Goal: Task Accomplishment & Management: Use online tool/utility

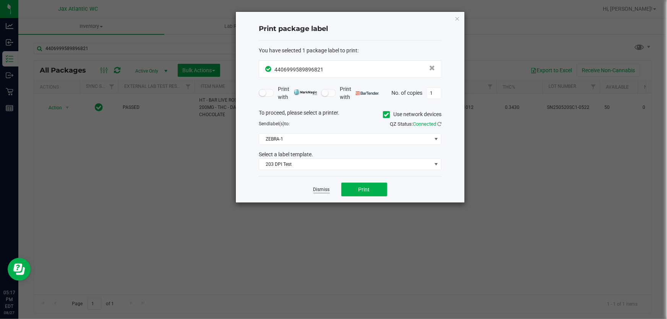
click at [323, 190] on link "Dismiss" at bounding box center [321, 190] width 16 height 6
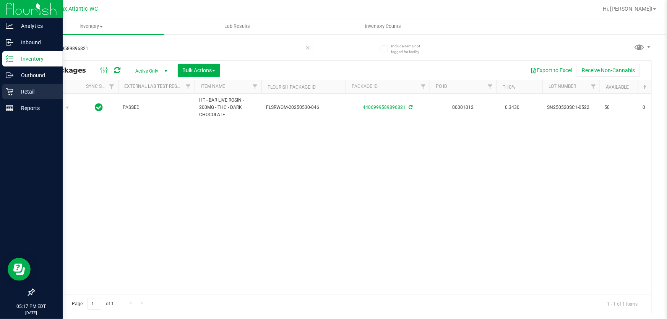
click at [4, 91] on div "Retail" at bounding box center [32, 91] width 60 height 15
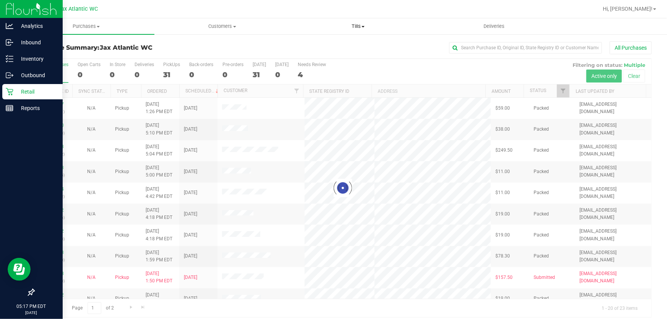
click at [359, 28] on span "Tills" at bounding box center [357, 26] width 135 height 7
click at [330, 44] on span "Manage tills" at bounding box center [316, 46] width 52 height 6
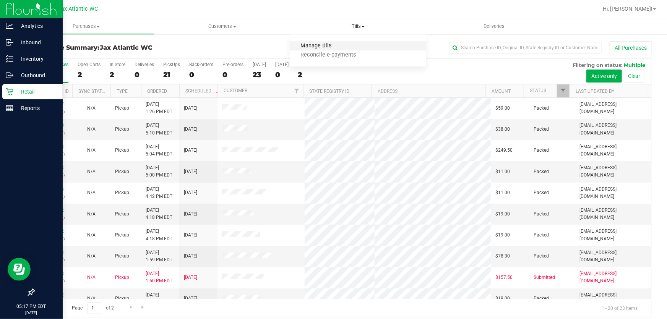
click at [324, 45] on span "Manage tills" at bounding box center [316, 46] width 52 height 6
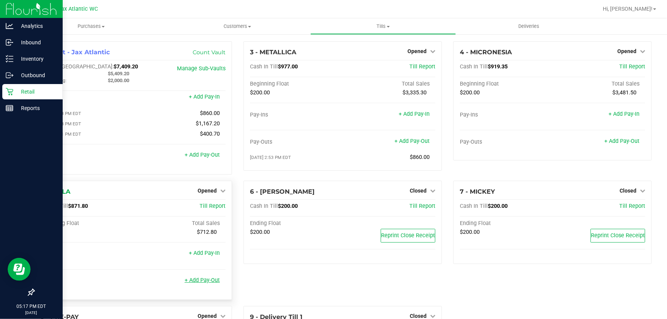
click at [202, 283] on link "+ Add Pay-Out" at bounding box center [202, 280] width 35 height 6
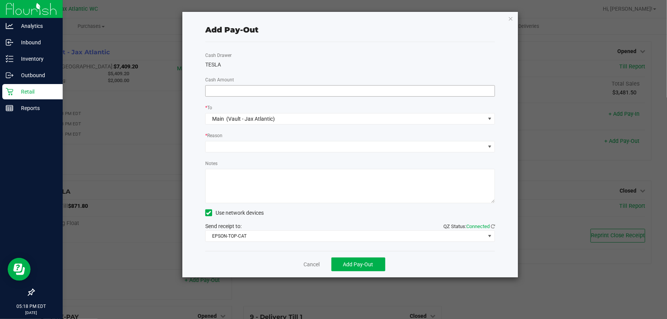
click at [358, 94] on input at bounding box center [350, 91] width 289 height 11
type input "$670.00"
click at [256, 148] on span at bounding box center [345, 146] width 279 height 11
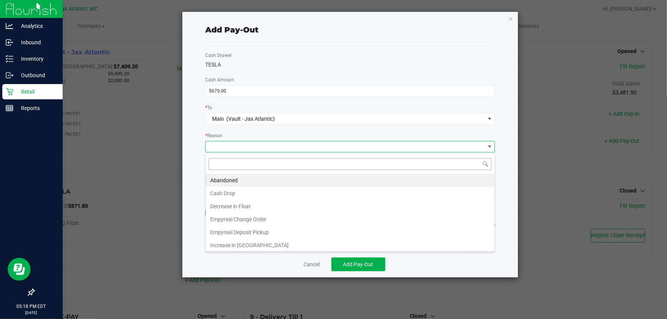
scroll to position [11, 290]
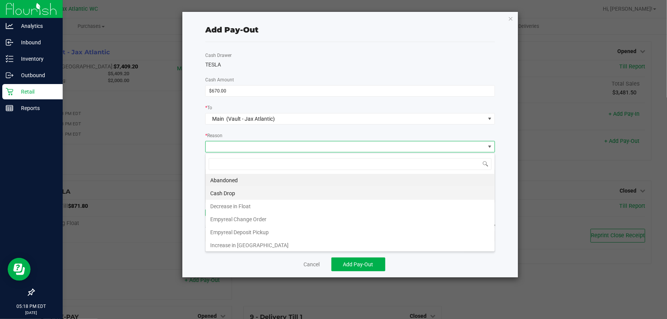
click at [235, 196] on li "Cash Drop" at bounding box center [350, 193] width 289 height 13
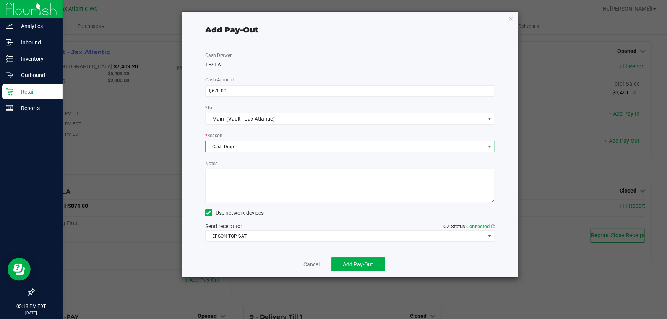
click at [230, 175] on textarea "Notes" at bounding box center [350, 186] width 290 height 34
type textarea "kl"
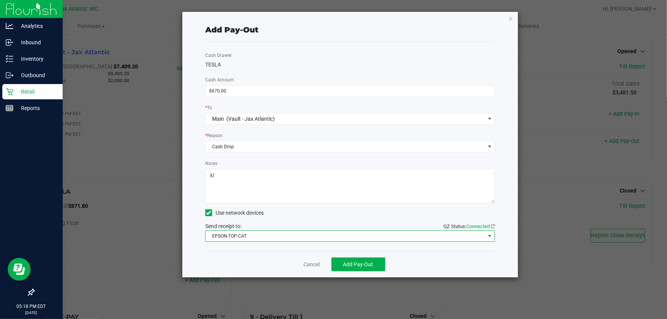
click at [227, 238] on span "EPSON-TOP-CAT" at bounding box center [345, 236] width 279 height 11
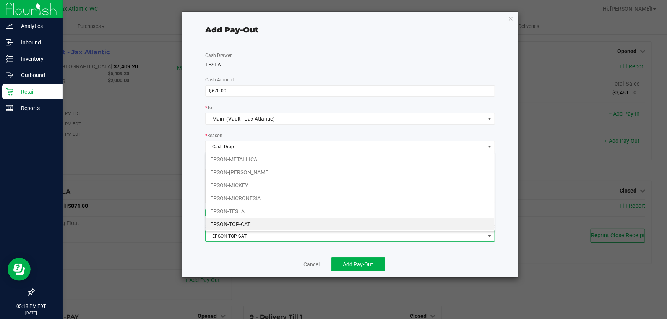
drag, startPoint x: 227, startPoint y: 237, endPoint x: 230, endPoint y: 241, distance: 5.2
click at [227, 236] on span "EPSON-TOP-CAT" at bounding box center [345, 236] width 279 height 11
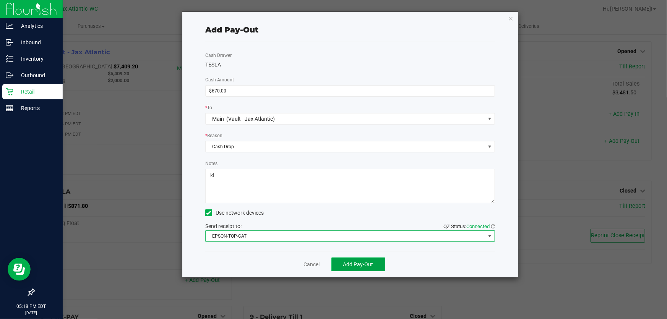
click at [369, 263] on span "Add Pay-Out" at bounding box center [358, 264] width 30 height 6
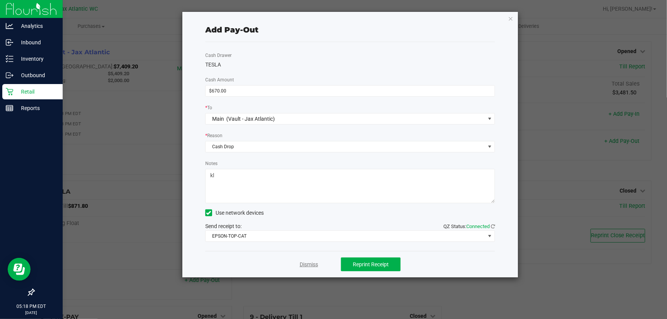
click at [311, 268] on link "Dismiss" at bounding box center [309, 265] width 18 height 8
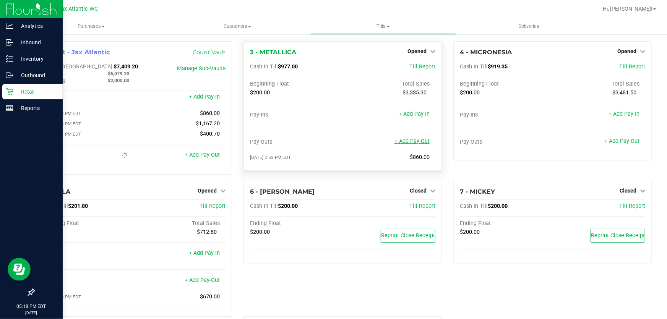
click at [419, 141] on link "+ Add Pay-Out" at bounding box center [411, 141] width 35 height 6
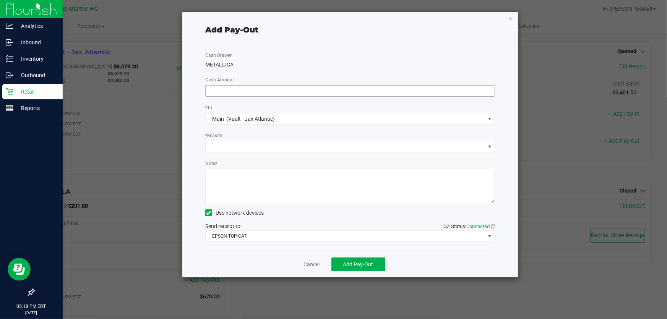
click at [314, 94] on input at bounding box center [350, 91] width 289 height 11
type input "$700.00"
click at [389, 146] on span at bounding box center [345, 146] width 279 height 11
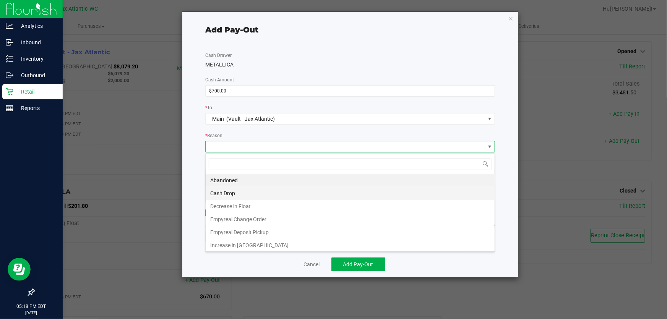
click at [247, 195] on li "Cash Drop" at bounding box center [350, 193] width 289 height 13
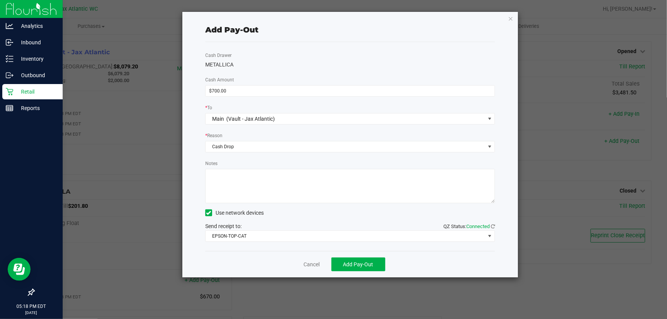
click at [226, 178] on textarea "Notes" at bounding box center [350, 186] width 290 height 34
type textarea "kl"
click at [354, 266] on span "Add Pay-Out" at bounding box center [358, 264] width 30 height 6
click at [311, 265] on link "Dismiss" at bounding box center [309, 265] width 18 height 8
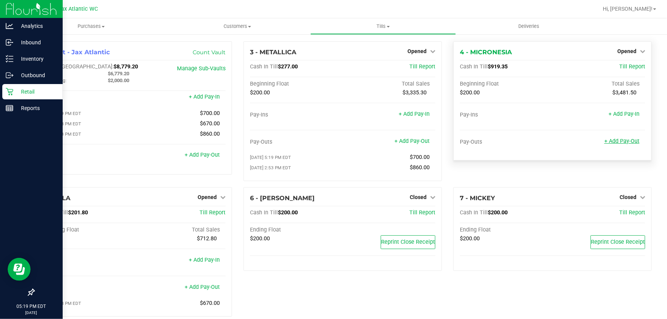
click at [620, 139] on link "+ Add Pay-Out" at bounding box center [621, 141] width 35 height 6
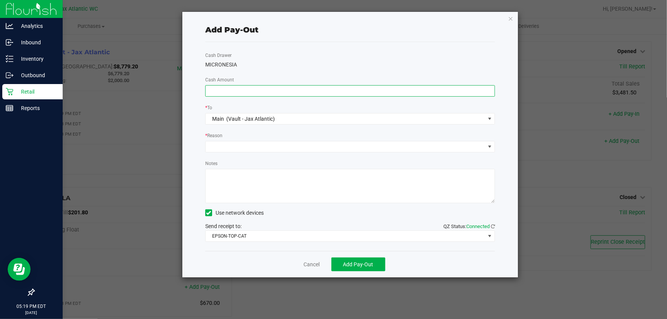
click at [240, 89] on input at bounding box center [350, 91] width 289 height 11
type input "$700.00"
click at [234, 149] on span at bounding box center [345, 146] width 279 height 11
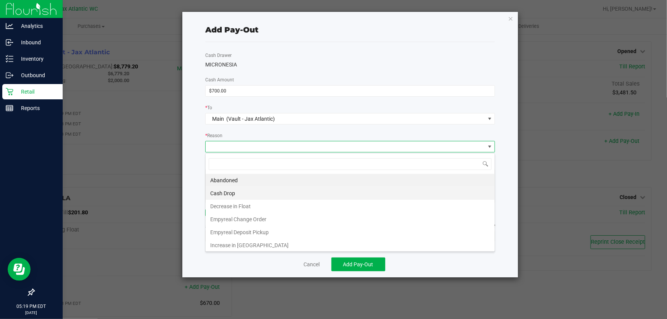
click at [225, 194] on li "Cash Drop" at bounding box center [350, 193] width 289 height 13
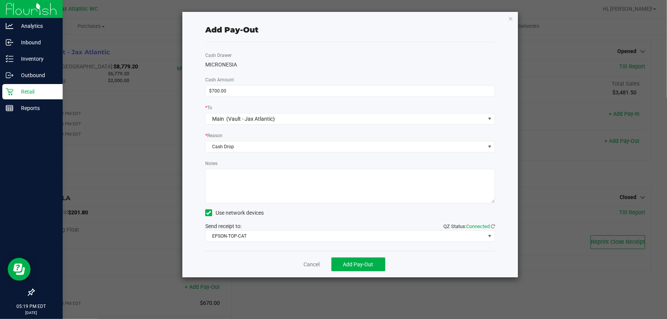
click at [220, 172] on textarea "Notes" at bounding box center [350, 186] width 290 height 34
type textarea "kl"
click at [354, 264] on span "Add Pay-Out" at bounding box center [358, 264] width 30 height 6
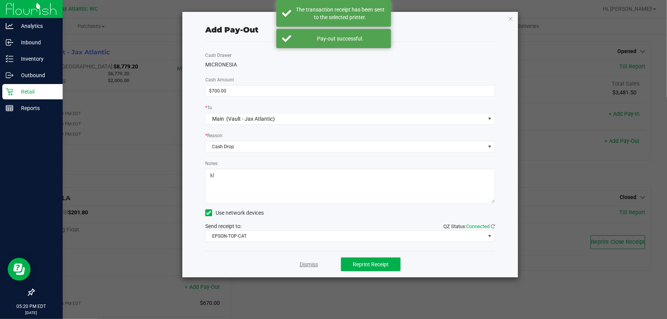
click at [310, 266] on link "Dismiss" at bounding box center [309, 265] width 18 height 8
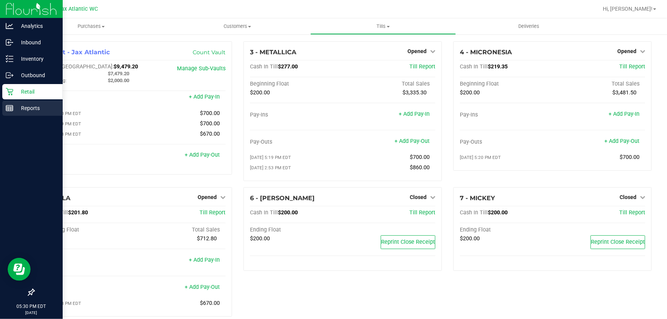
click at [13, 110] on p "Reports" at bounding box center [36, 108] width 46 height 9
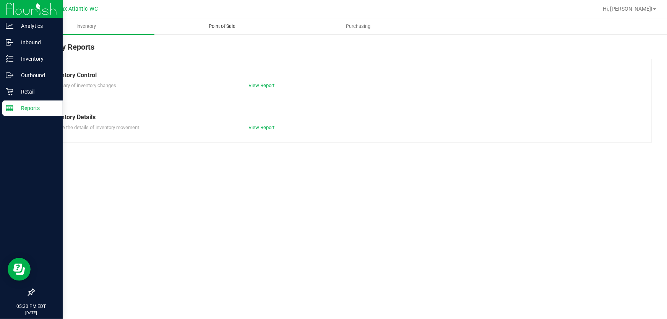
click at [214, 24] on span "Point of Sale" at bounding box center [222, 26] width 47 height 7
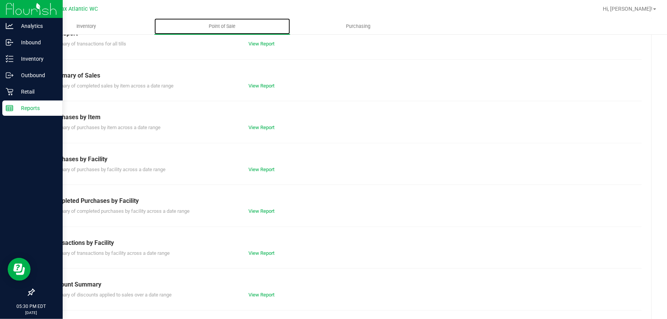
scroll to position [82, 0]
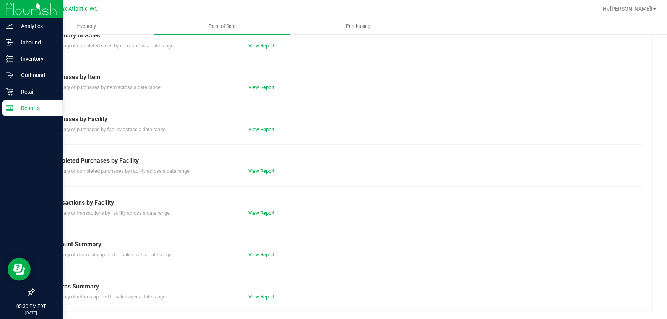
click at [264, 172] on link "View Report" at bounding box center [262, 171] width 26 height 6
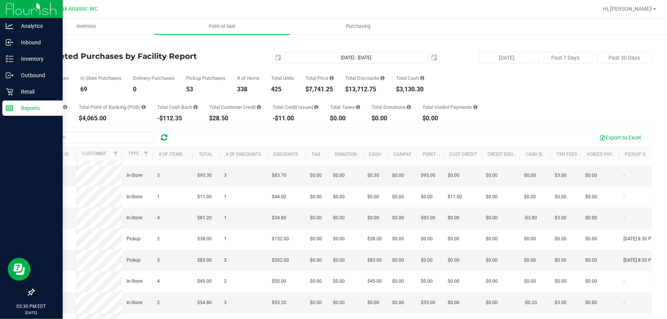
scroll to position [125, 0]
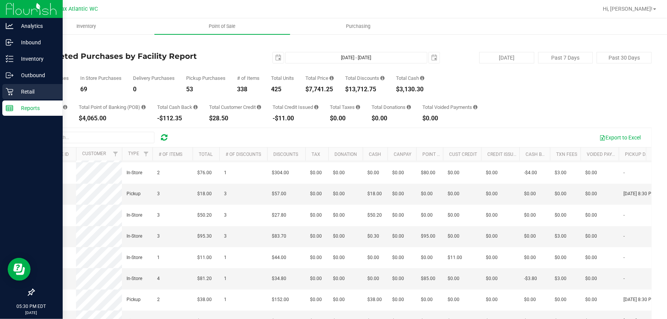
click at [10, 94] on icon at bounding box center [10, 92] width 8 height 8
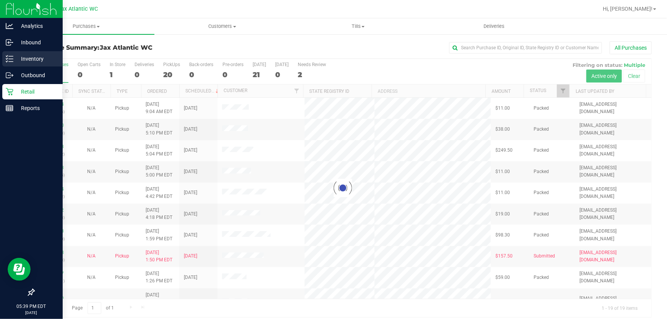
click at [20, 60] on p "Inventory" at bounding box center [36, 58] width 46 height 9
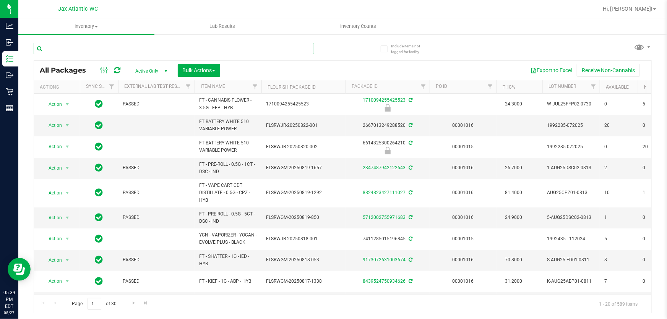
click at [73, 48] on input "text" at bounding box center [174, 48] width 281 height 11
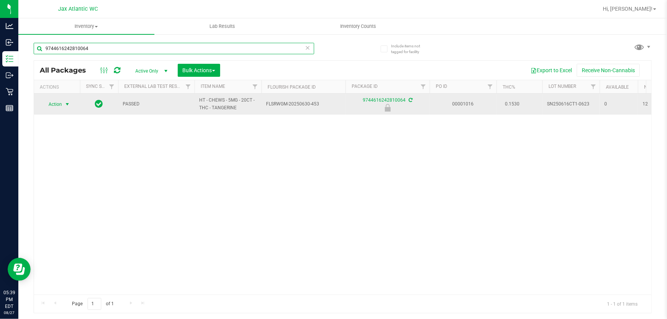
type input "9744616242810064"
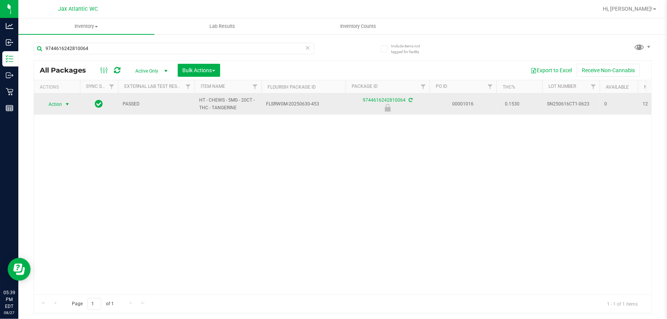
click at [63, 104] on span "select" at bounding box center [68, 104] width 10 height 11
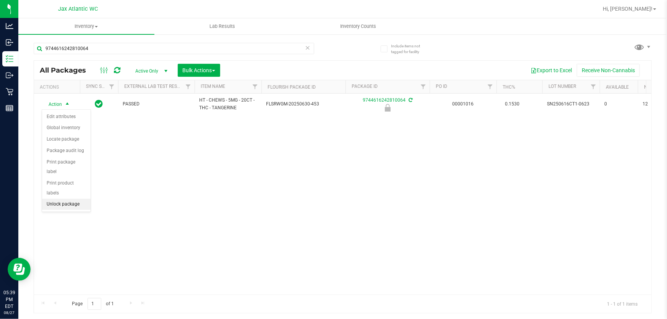
click at [60, 199] on li "Unlock package" at bounding box center [66, 204] width 49 height 11
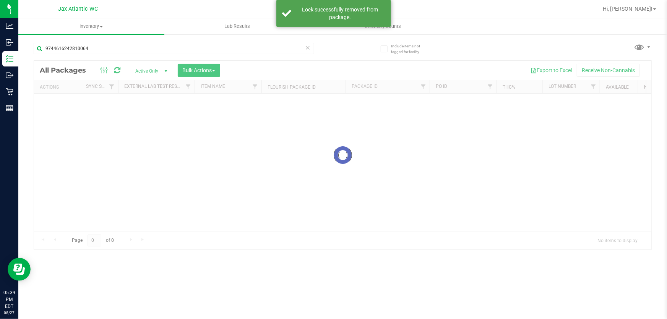
click at [63, 101] on div at bounding box center [342, 155] width 617 height 189
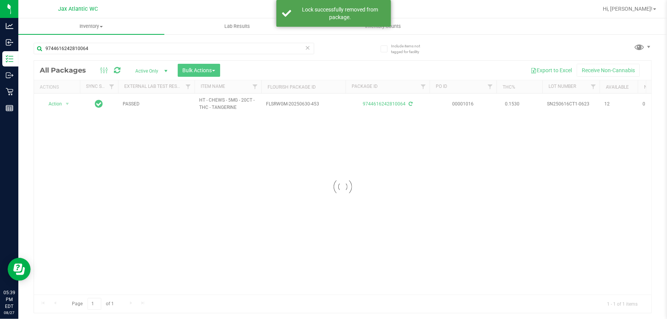
click at [61, 103] on div at bounding box center [342, 187] width 617 height 252
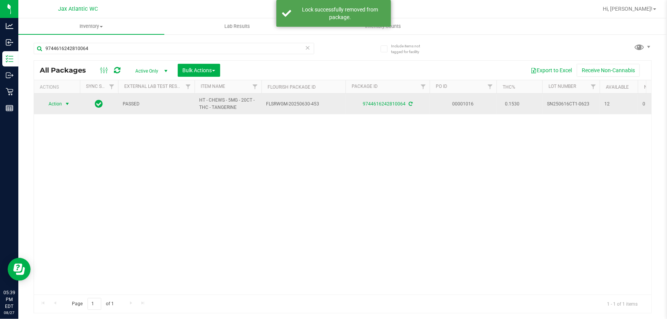
click at [67, 104] on span "select" at bounding box center [67, 104] width 6 height 6
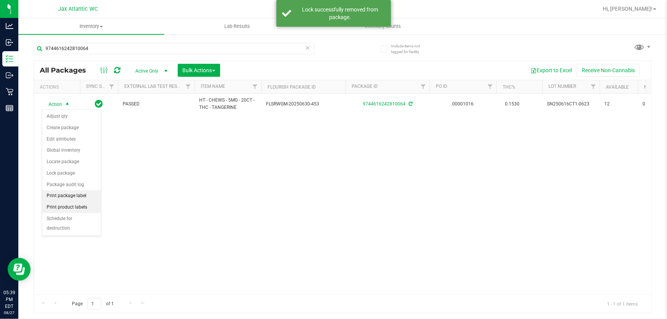
click at [72, 194] on li "Print package label" at bounding box center [71, 195] width 59 height 11
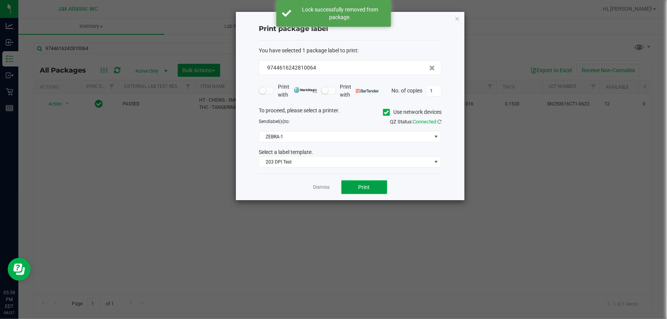
click at [355, 185] on button "Print" at bounding box center [364, 187] width 46 height 14
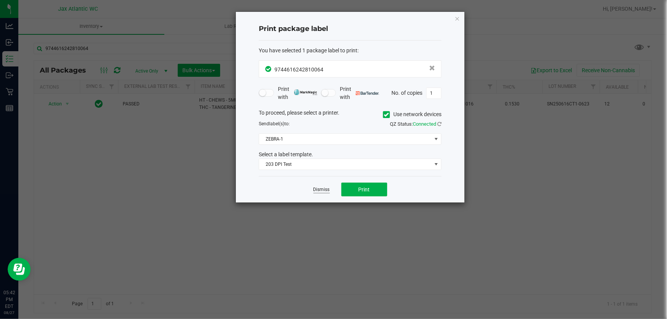
click at [316, 191] on link "Dismiss" at bounding box center [321, 190] width 16 height 6
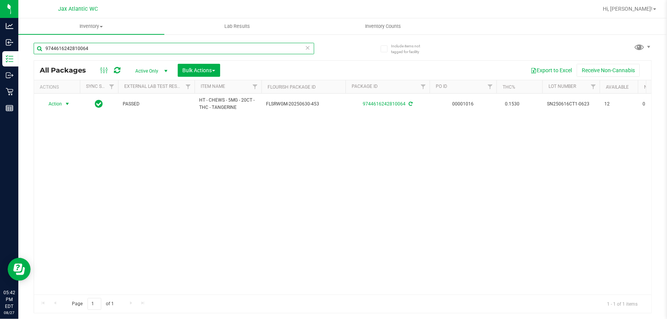
click at [115, 45] on input "9744616242810064" at bounding box center [174, 48] width 281 height 11
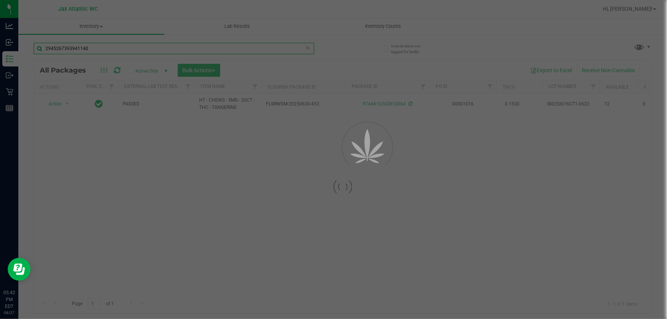
type input "2945267393941140"
drag, startPoint x: 115, startPoint y: 45, endPoint x: 243, endPoint y: 169, distance: 177.9
click at [247, 170] on div at bounding box center [333, 159] width 667 height 319
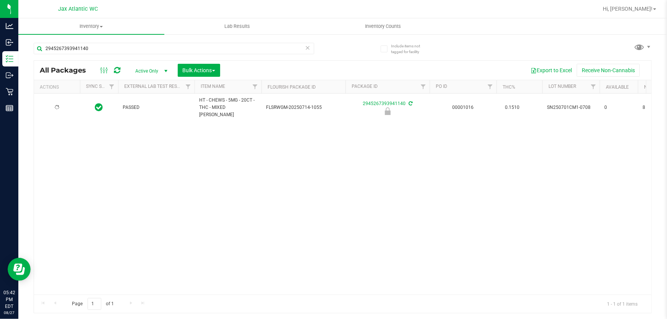
click at [66, 104] on div at bounding box center [57, 107] width 37 height 7
click at [66, 105] on span "select" at bounding box center [67, 108] width 6 height 6
click at [75, 199] on li "Unlock package" at bounding box center [66, 204] width 49 height 11
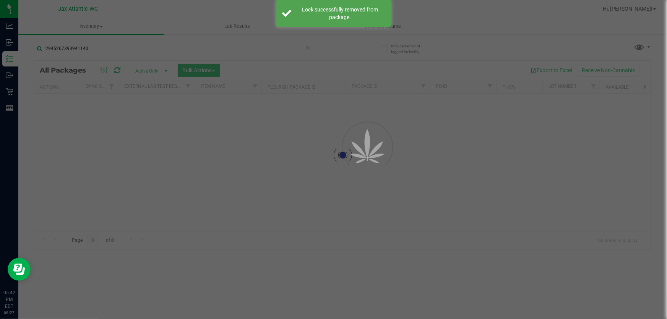
click at [57, 108] on div at bounding box center [342, 155] width 617 height 189
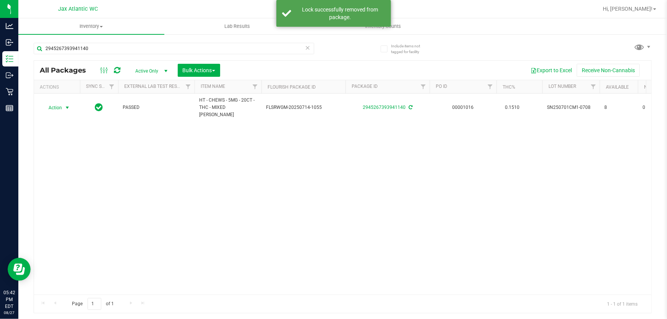
click at [66, 103] on div "Action Action Adjust qty Create package Edit attributes Global inventory Locate…" at bounding box center [57, 107] width 37 height 11
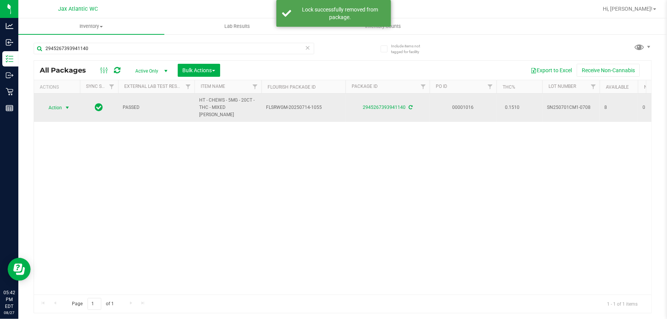
click at [67, 105] on span "select" at bounding box center [67, 108] width 6 height 6
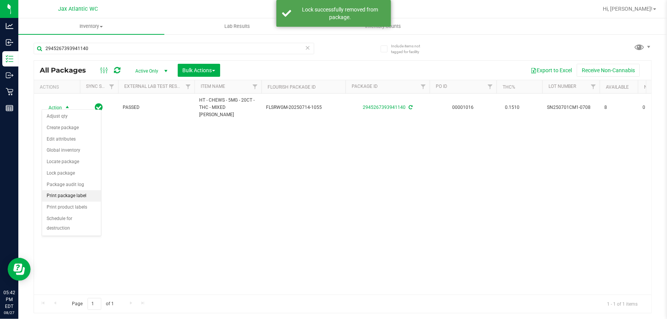
click at [81, 193] on li "Print package label" at bounding box center [71, 195] width 59 height 11
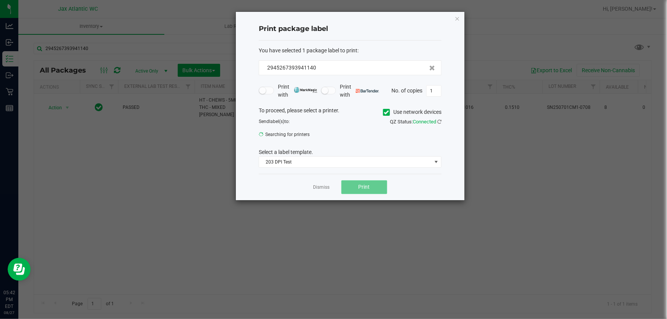
click at [375, 190] on button "Print" at bounding box center [364, 187] width 46 height 14
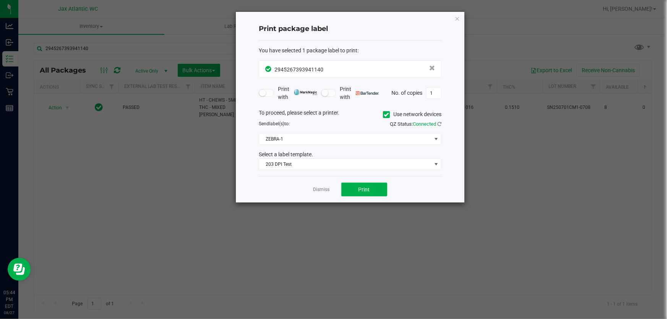
click at [327, 191] on link "Dismiss" at bounding box center [321, 190] width 16 height 6
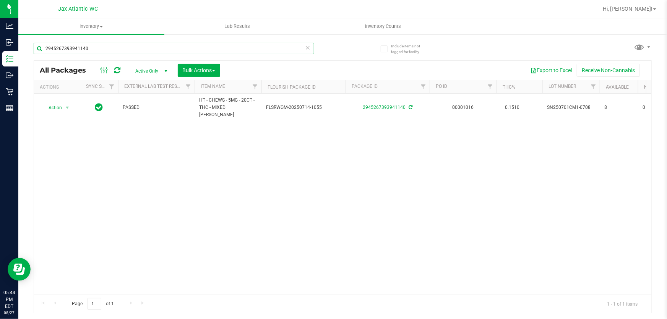
click at [200, 54] on input "2945267393941140" at bounding box center [174, 48] width 281 height 11
click at [201, 51] on input "2945267393941140" at bounding box center [174, 48] width 281 height 11
click at [197, 49] on input "2945267393941140" at bounding box center [174, 48] width 281 height 11
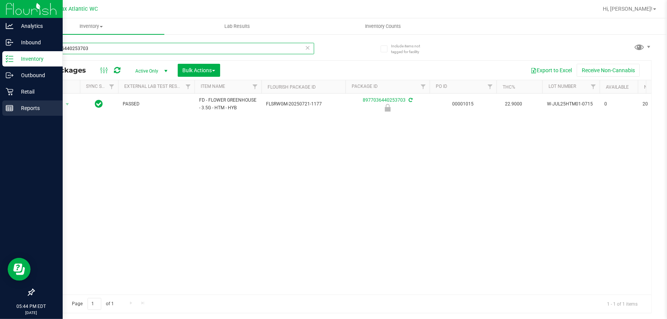
type input "8977036440253703"
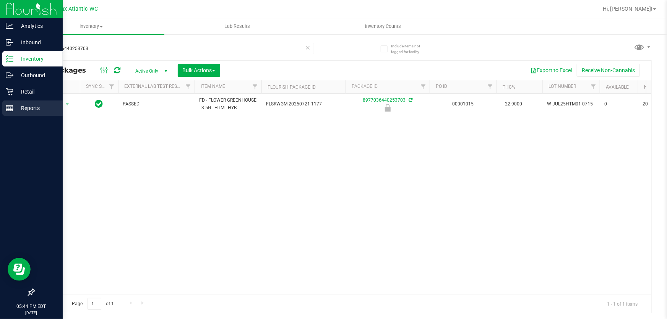
drag, startPoint x: 47, startPoint y: 104, endPoint x: 60, endPoint y: 102, distance: 12.7
click at [48, 104] on p "Reports" at bounding box center [36, 108] width 46 height 9
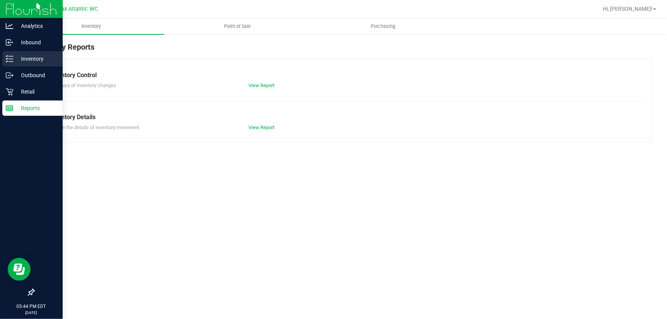
click at [25, 57] on p "Inventory" at bounding box center [36, 58] width 46 height 9
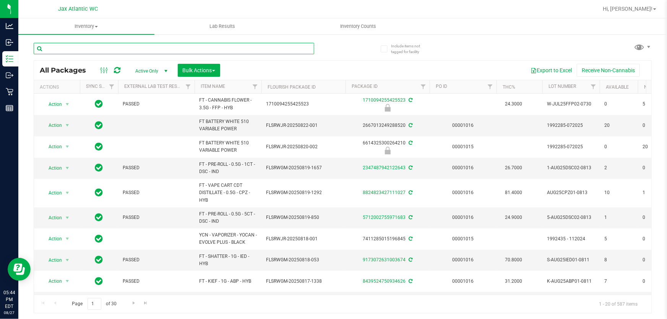
click at [138, 49] on input "text" at bounding box center [174, 48] width 281 height 11
type input "3703"
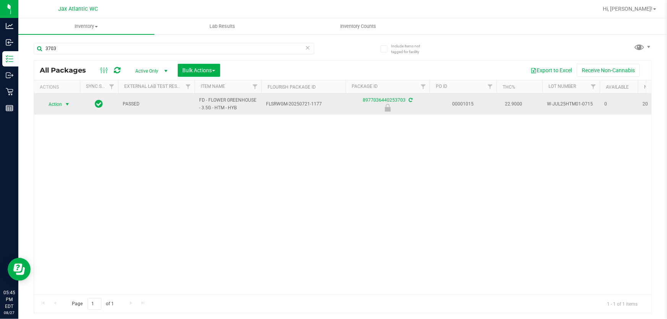
click at [62, 103] on span "Action" at bounding box center [57, 104] width 31 height 11
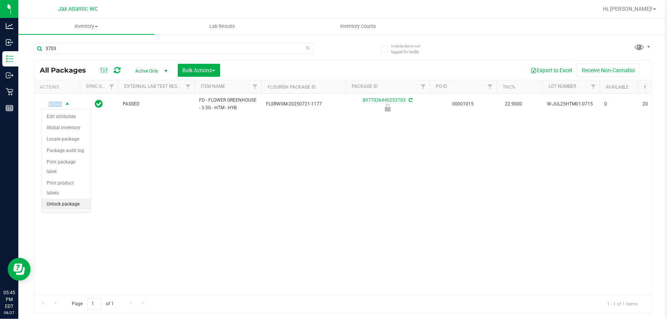
click at [80, 199] on li "Unlock package" at bounding box center [66, 204] width 49 height 11
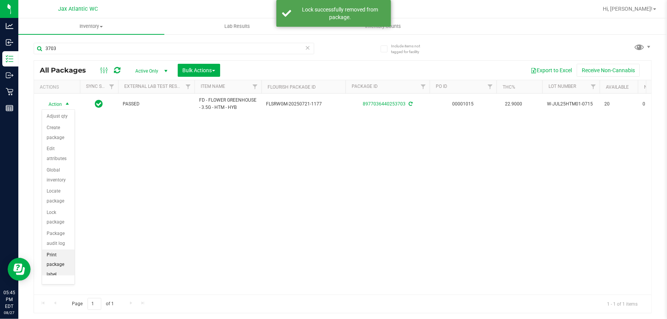
scroll to position [66, 0]
click at [62, 202] on li "Print package label" at bounding box center [58, 199] width 32 height 31
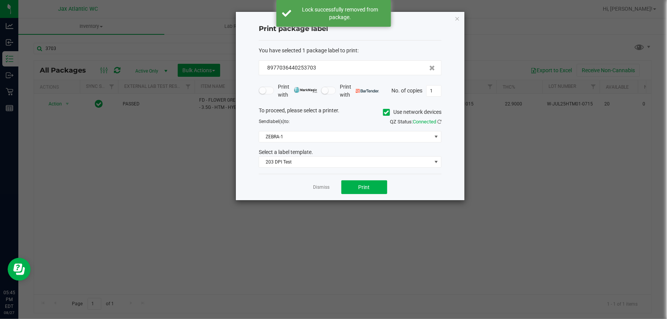
click at [395, 188] on div "Dismiss Print" at bounding box center [350, 187] width 183 height 26
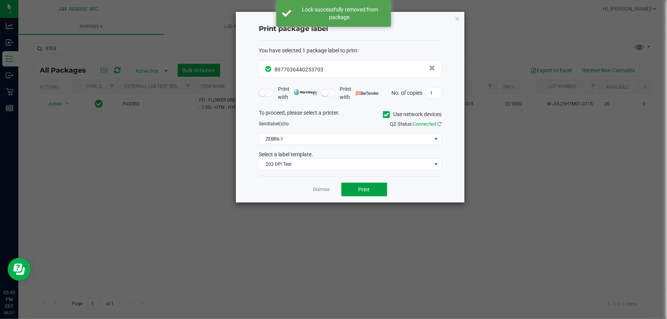
click at [374, 191] on button "Print" at bounding box center [364, 190] width 46 height 14
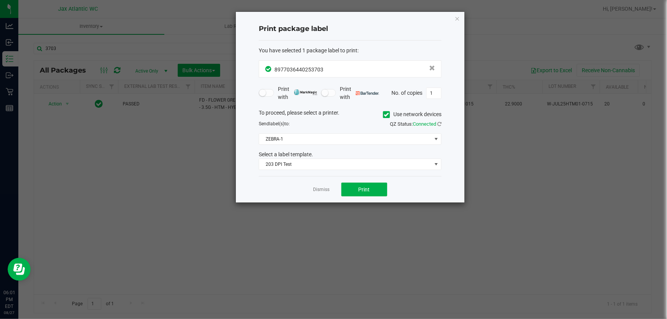
drag, startPoint x: 457, startPoint y: 18, endPoint x: 375, endPoint y: 50, distance: 87.9
click at [456, 18] on icon "button" at bounding box center [456, 18] width 5 height 9
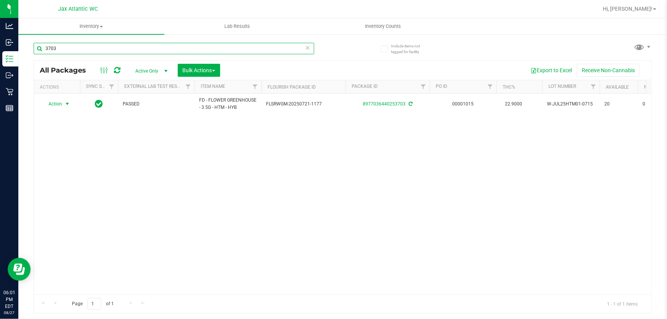
click at [72, 47] on input "3703" at bounding box center [174, 48] width 281 height 11
click at [71, 46] on input "3703" at bounding box center [174, 48] width 281 height 11
type input "gpe"
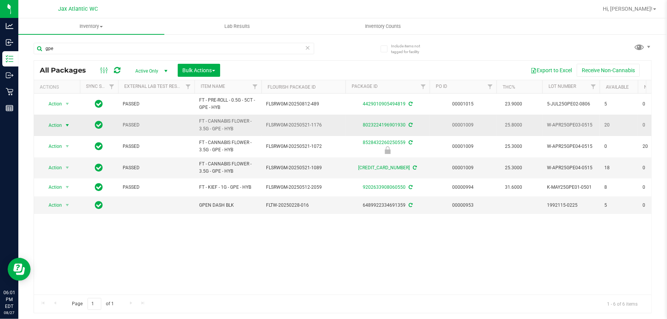
click at [58, 123] on span "Action" at bounding box center [52, 125] width 21 height 11
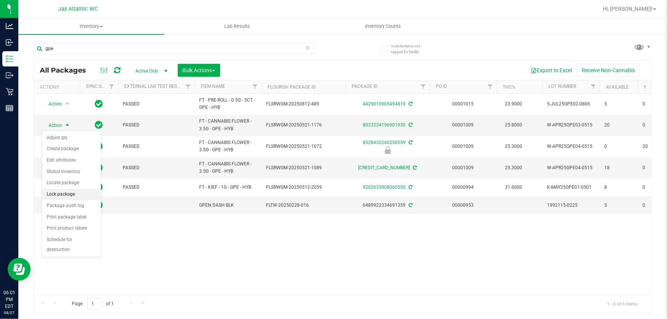
click at [62, 195] on li "Lock package" at bounding box center [71, 194] width 59 height 11
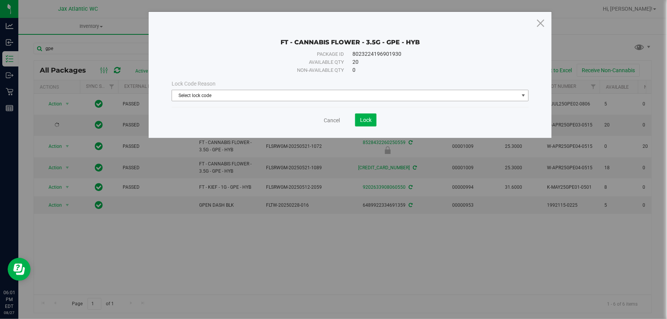
click at [234, 96] on span "Select lock code" at bounding box center [345, 95] width 347 height 11
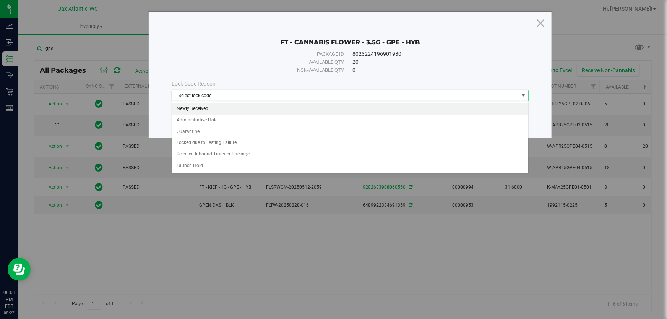
click at [200, 109] on li "Newly Received" at bounding box center [350, 108] width 356 height 11
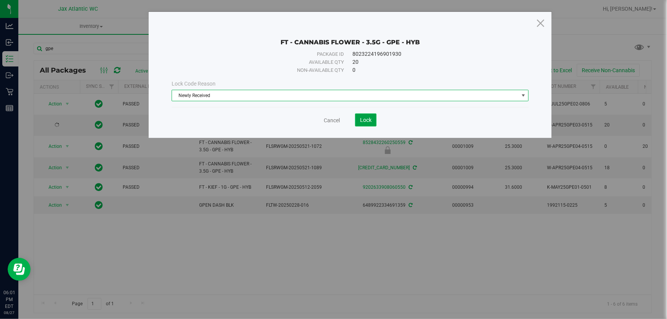
click at [368, 124] on button "Lock" at bounding box center [365, 120] width 21 height 13
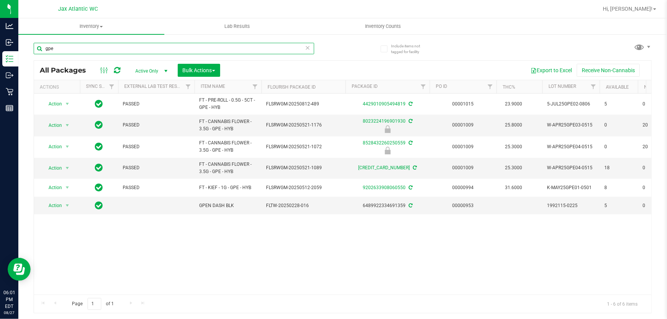
click at [92, 54] on input "gpe" at bounding box center [174, 48] width 281 height 11
click at [92, 52] on input "gpe" at bounding box center [174, 48] width 281 height 11
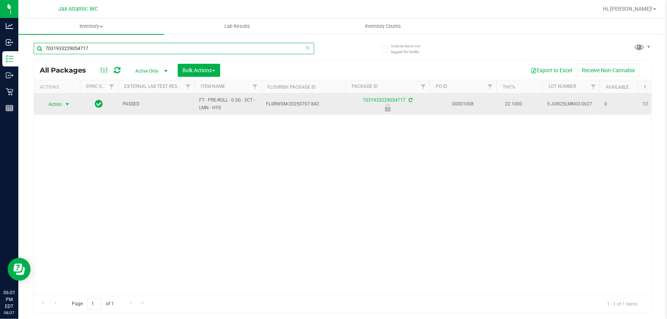
type input "7031933229054717"
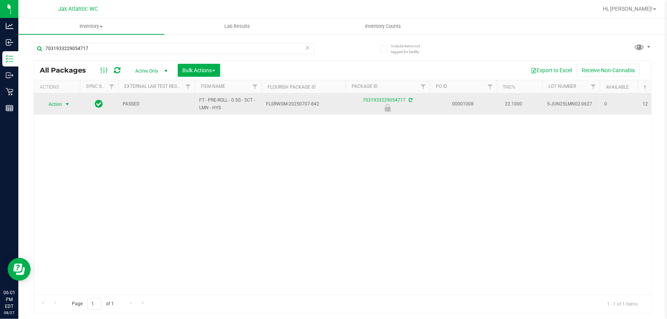
click at [57, 107] on span "Action" at bounding box center [52, 104] width 21 height 11
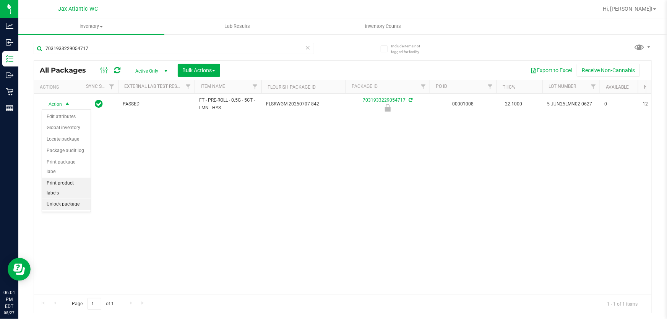
click at [62, 199] on li "Unlock package" at bounding box center [66, 204] width 49 height 11
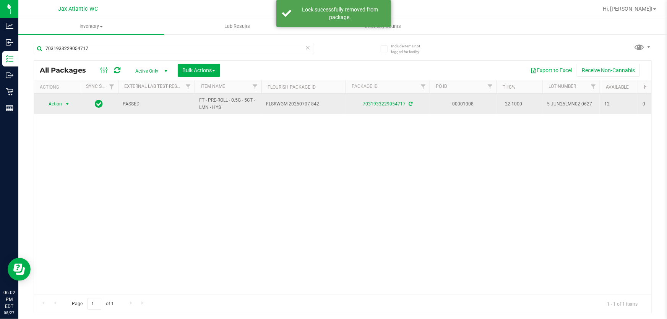
click at [57, 103] on span "Action" at bounding box center [52, 104] width 21 height 11
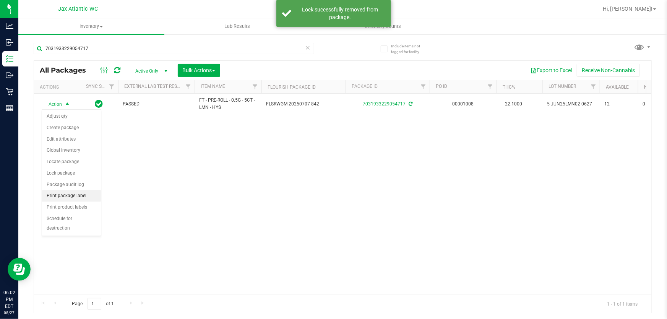
click at [71, 198] on li "Print package label" at bounding box center [71, 195] width 59 height 11
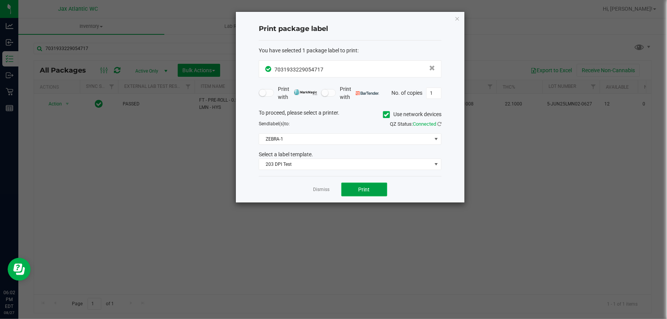
click at [362, 190] on span "Print" at bounding box center [364, 190] width 11 height 6
click at [542, 240] on ngb-modal-window "Print package label You have selected 1 package label to print : 70319332290547…" at bounding box center [336, 159] width 673 height 319
click at [457, 16] on icon "button" at bounding box center [456, 18] width 5 height 9
